Goal: Use online tool/utility: Use online tool/utility

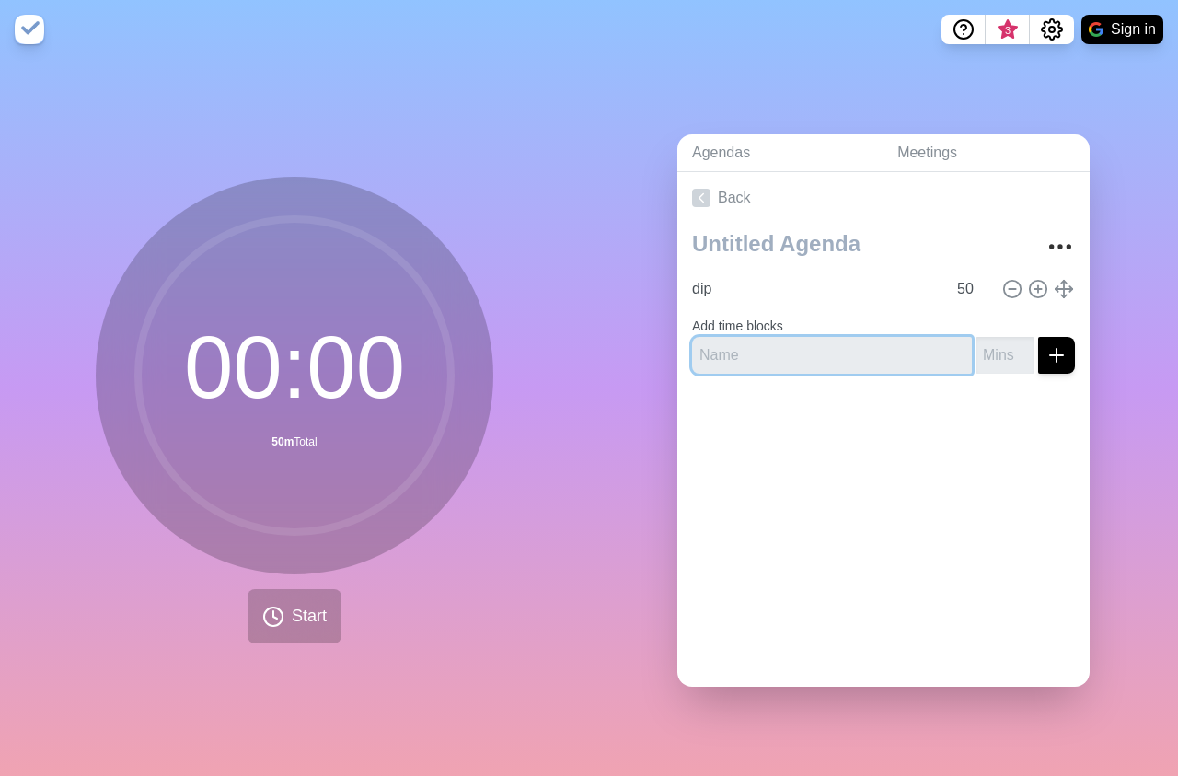
click at [890, 337] on input "text" at bounding box center [832, 355] width 280 height 37
type input "t"
type input "rem"
click at [990, 345] on input "number" at bounding box center [1005, 355] width 59 height 37
type input "19"
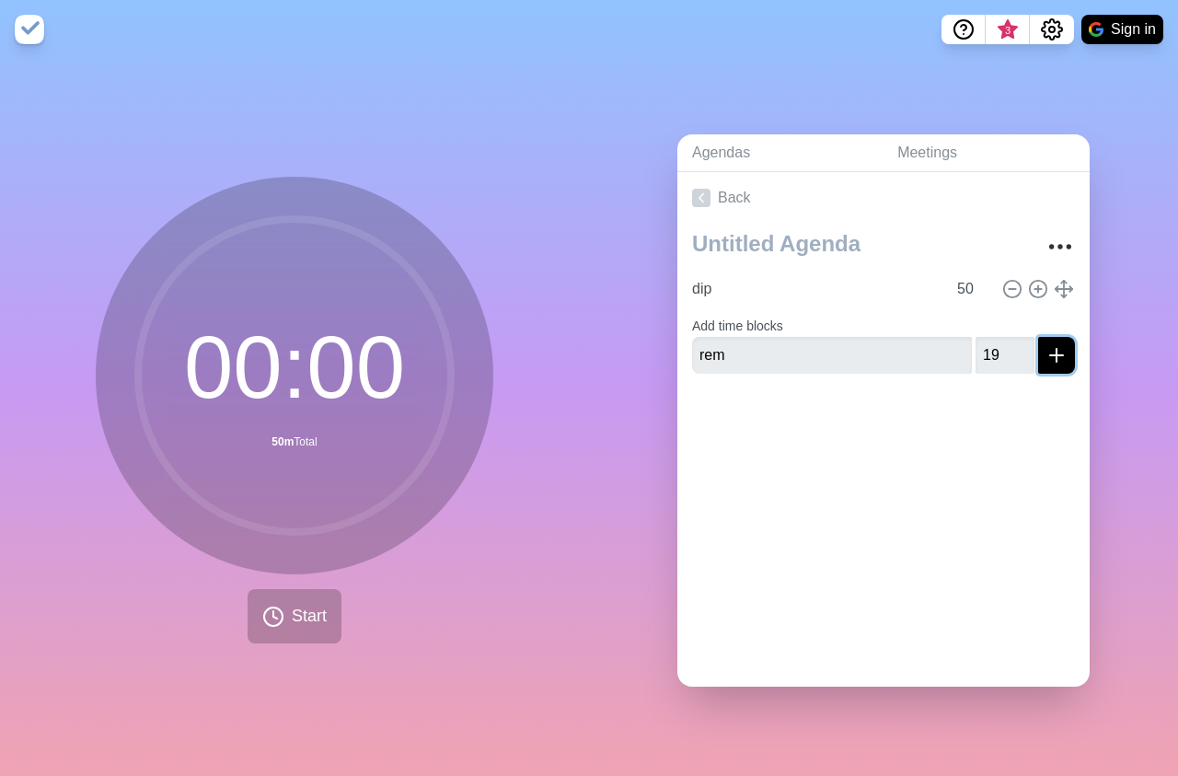
click at [1045, 344] on icon "submit" at bounding box center [1056, 355] width 22 height 22
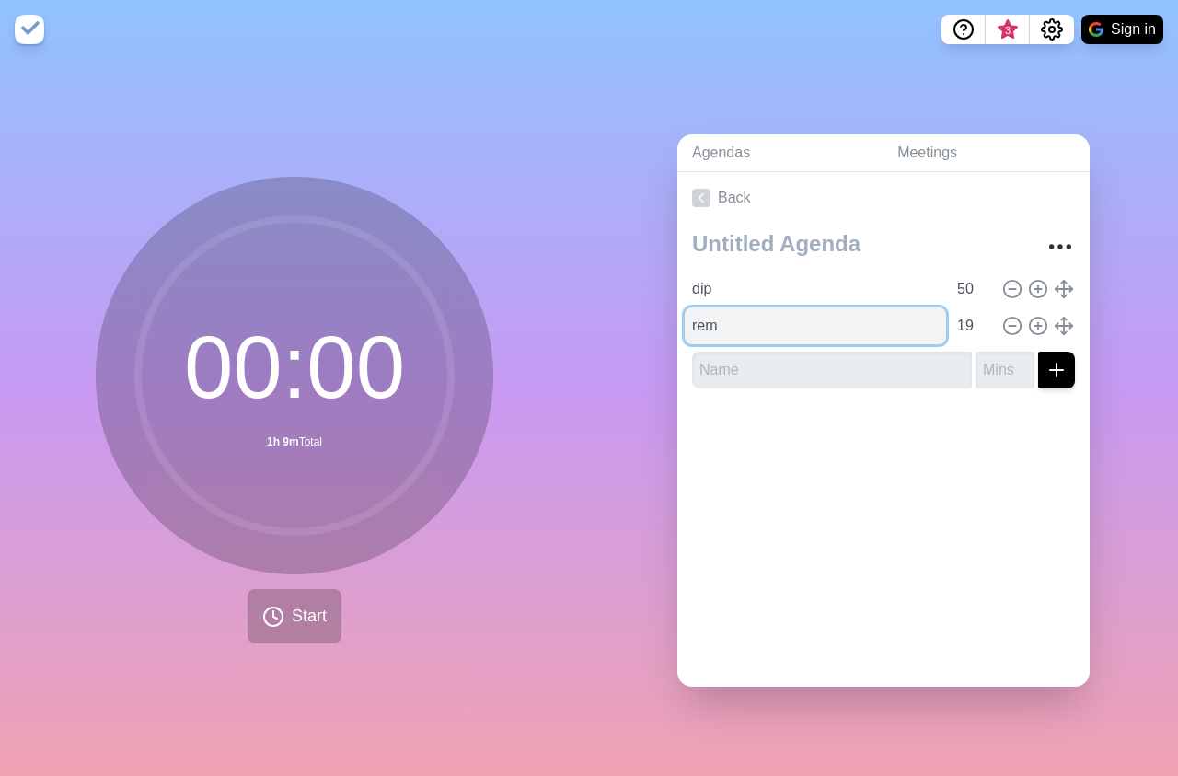
click at [793, 320] on input "rem" at bounding box center [815, 325] width 261 height 37
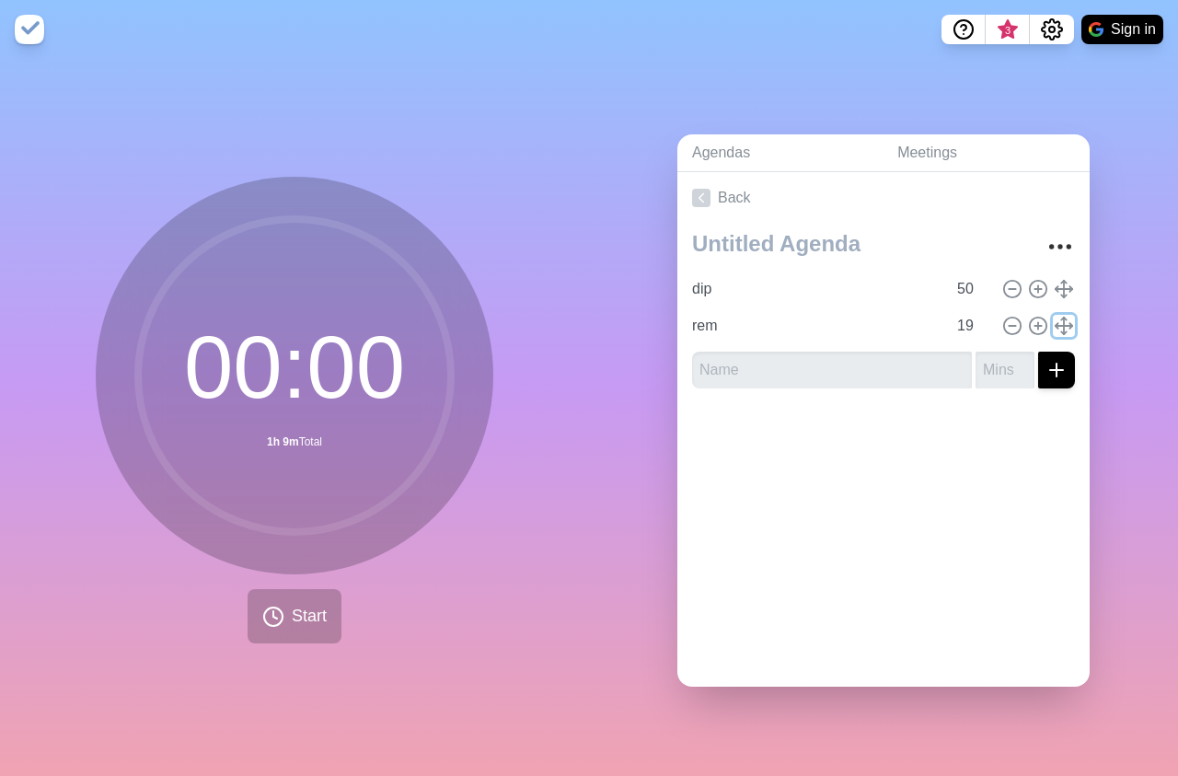
type input "rem"
type input "19"
type input "dip"
type input "50"
click at [301, 604] on span "Start" at bounding box center [309, 616] width 35 height 25
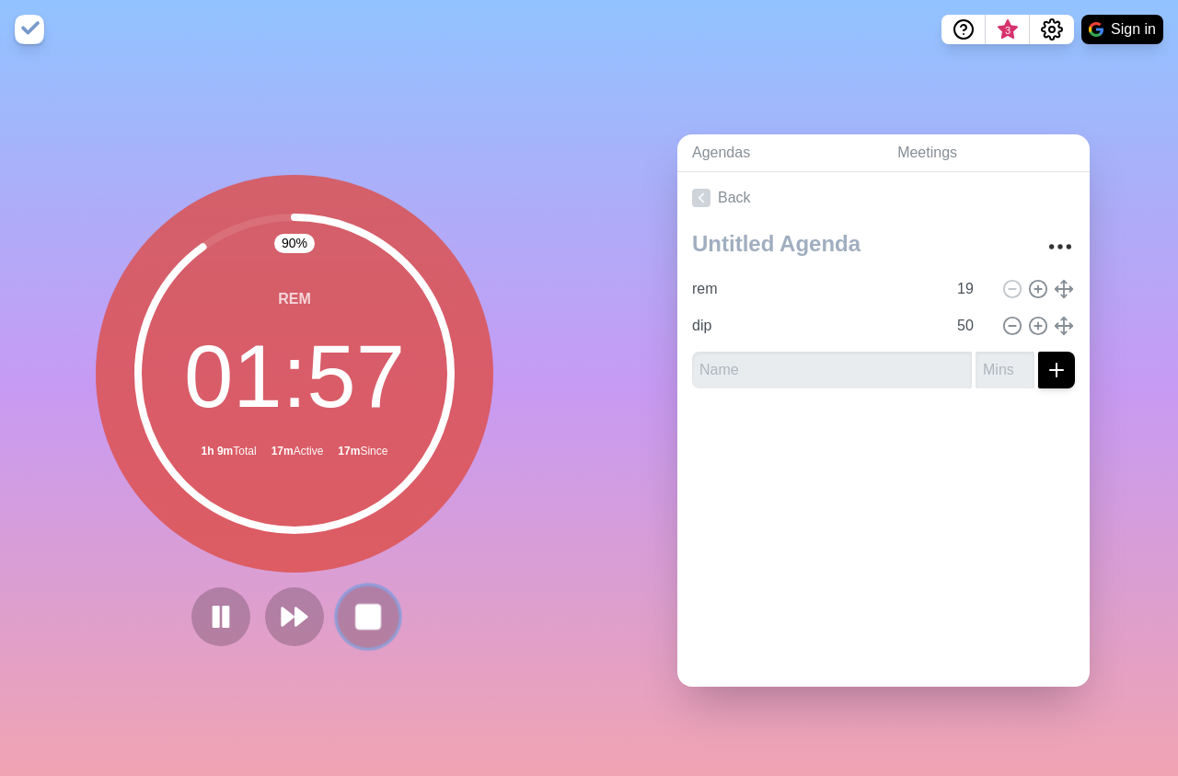
click at [360, 617] on rect at bounding box center [367, 616] width 23 height 23
